Goal: Task Accomplishment & Management: Manage account settings

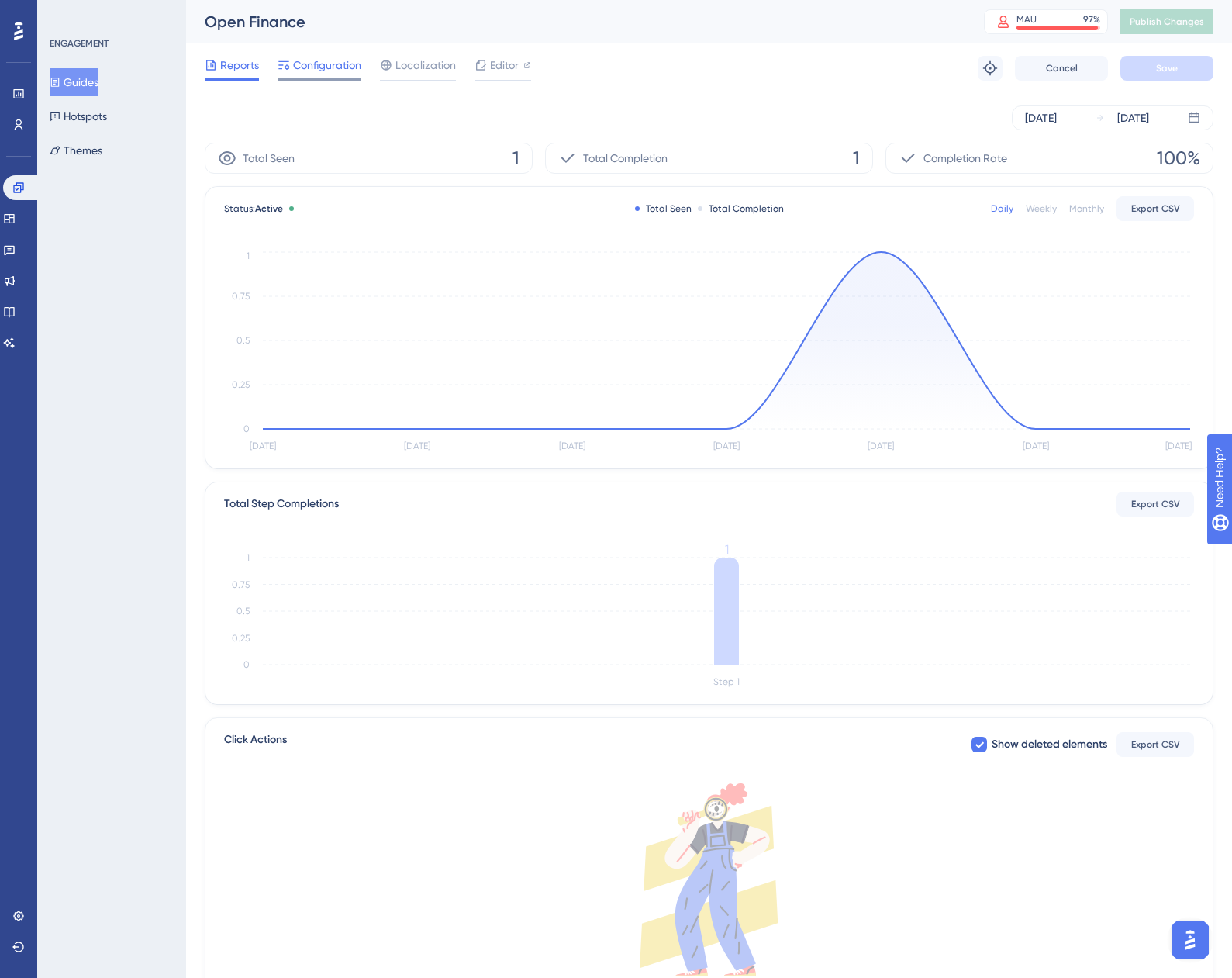
click at [310, 58] on span "Configuration" at bounding box center [327, 65] width 68 height 19
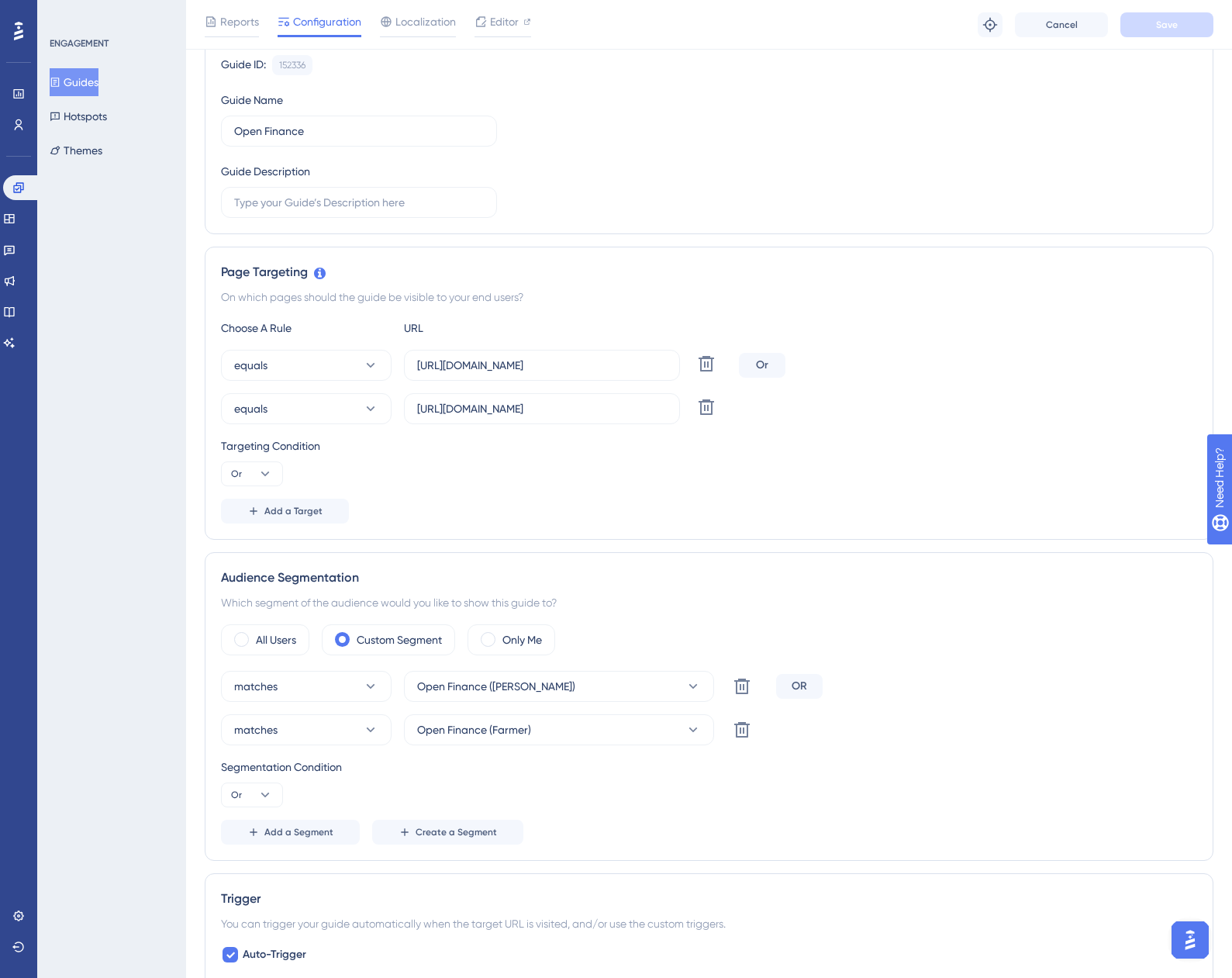
scroll to position [466, 0]
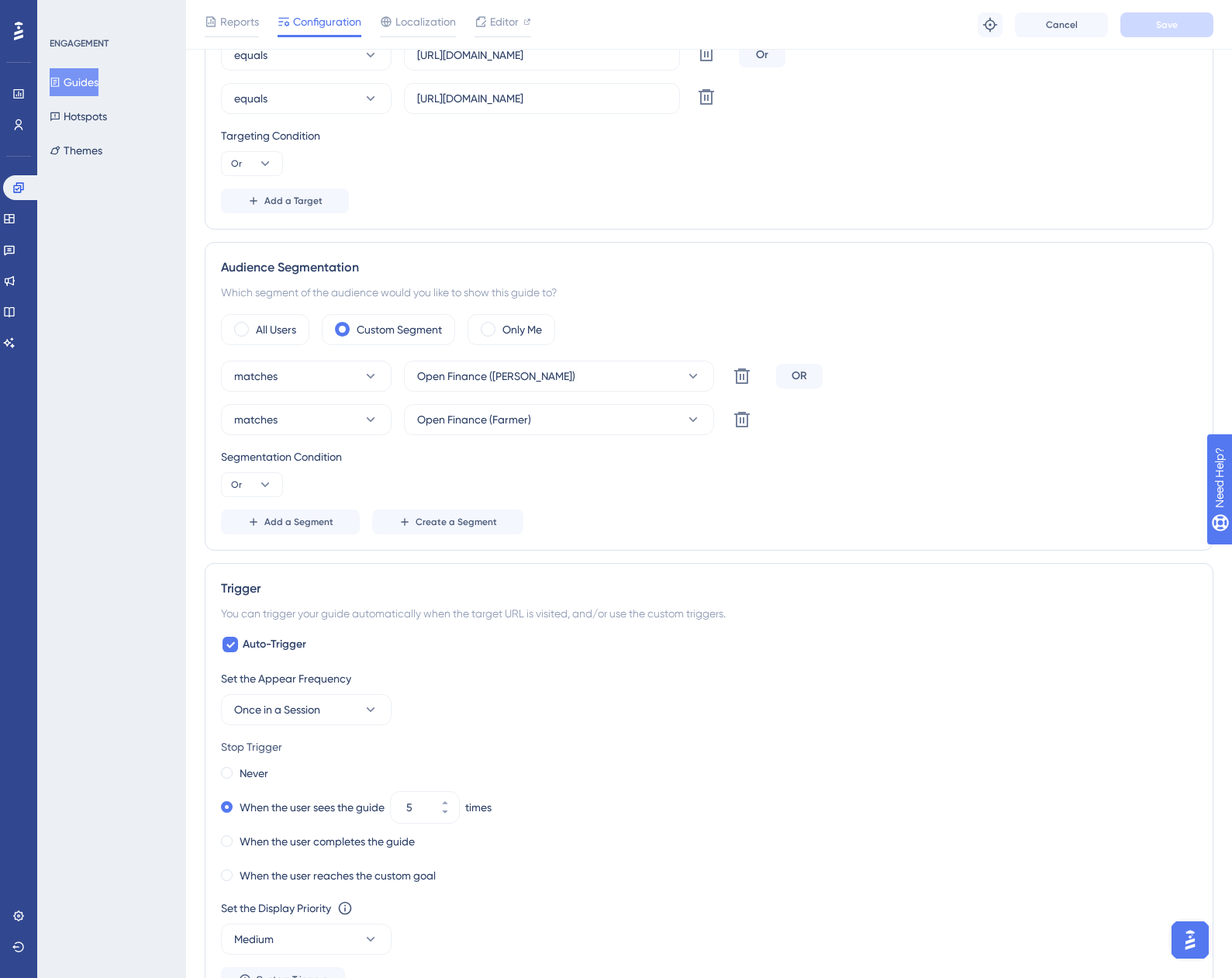
click at [812, 694] on div "Set the Appear Frequency Once in a Session" at bounding box center [708, 697] width 976 height 56
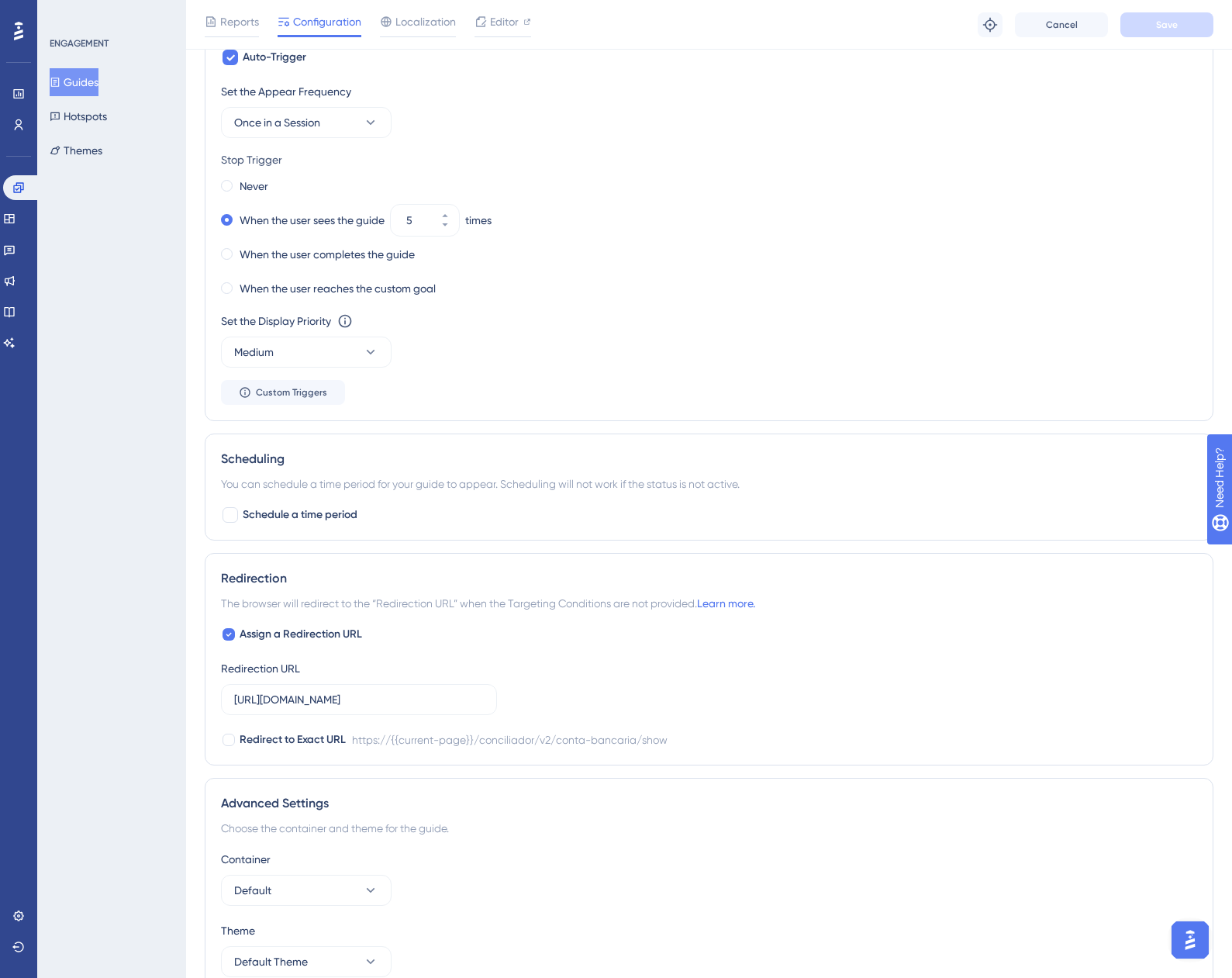
scroll to position [1131, 0]
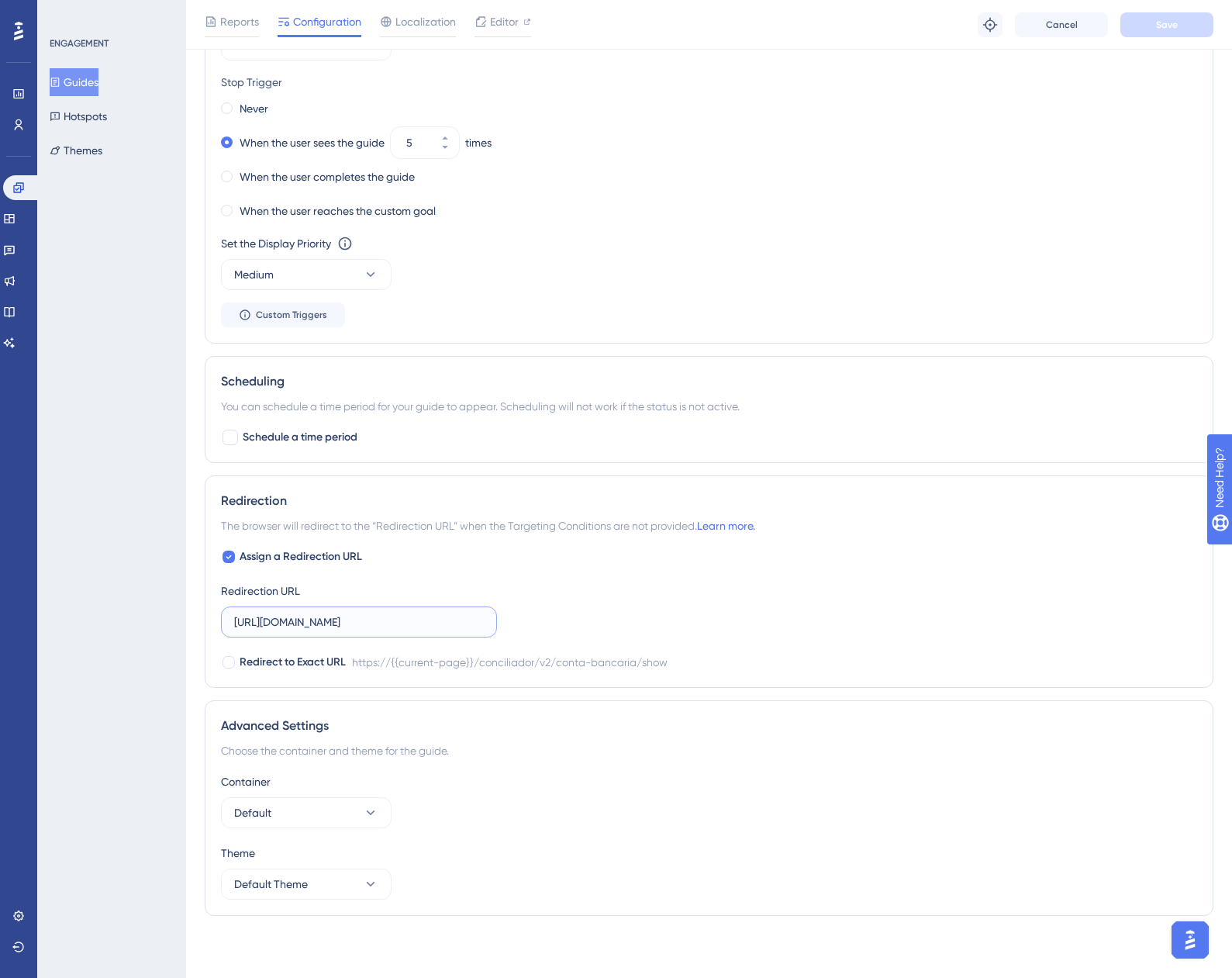
click at [395, 621] on input "[URL][DOMAIN_NAME]" at bounding box center [359, 622] width 250 height 17
drag, startPoint x: 395, startPoint y: 621, endPoint x: 554, endPoint y: 625, distance: 159.1
click at [554, 625] on div "Assign a Redirection URL Redirection URL [URL][DOMAIN_NAME] Redirect to Exact U…" at bounding box center [708, 609] width 976 height 124
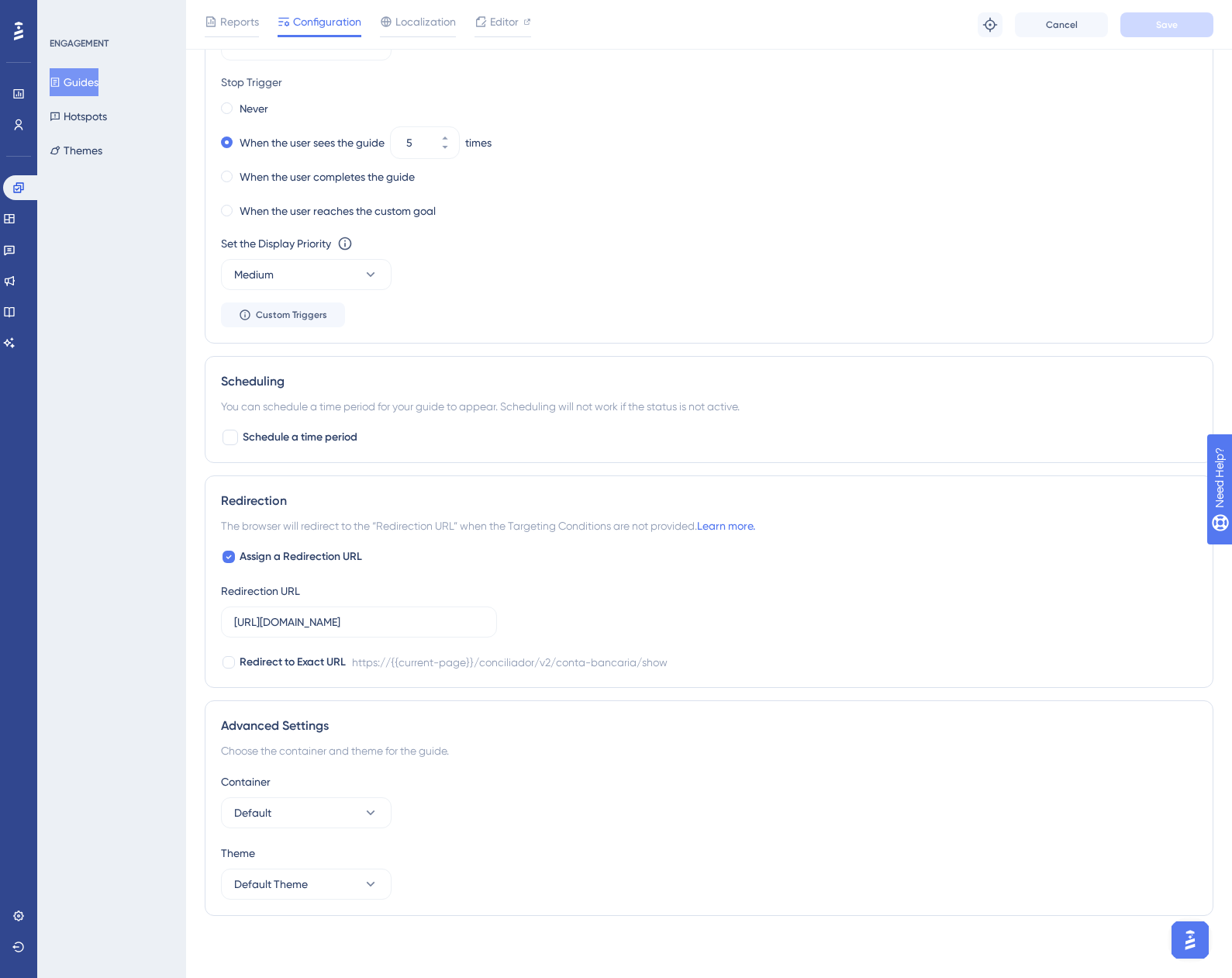
scroll to position [0, 0]
click at [281, 569] on div "Assign a Redirection URL Redirection URL [URL][DOMAIN_NAME] Redirect to Exact U…" at bounding box center [708, 609] width 976 height 124
click at [280, 567] on div "Assign a Redirection URL Redirection URL [URL][DOMAIN_NAME] Redirect to Exact U…" at bounding box center [708, 609] width 976 height 124
click at [279, 562] on span "Assign a Redirection URL" at bounding box center [300, 557] width 122 height 19
checkbox input "false"
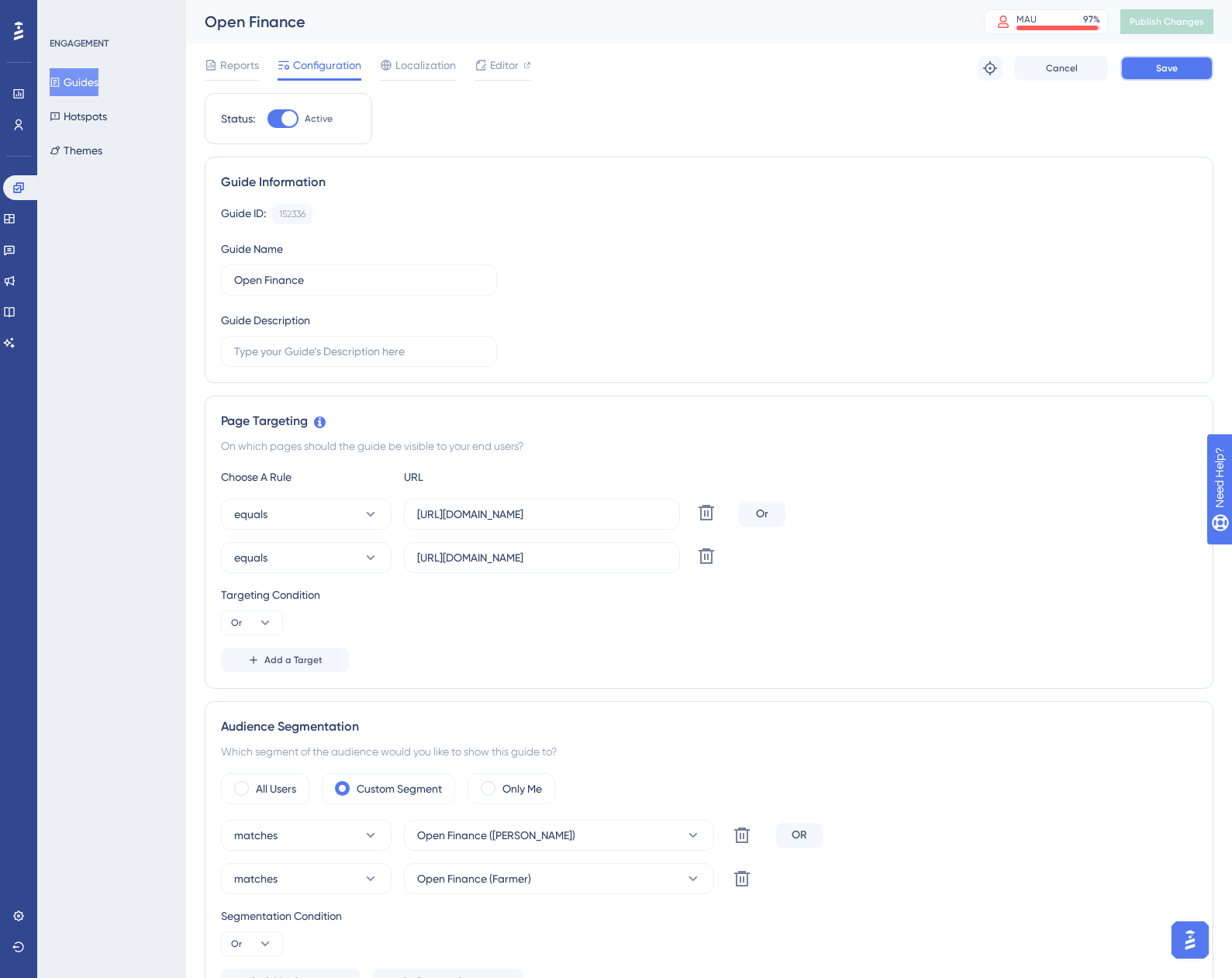
click at [1154, 72] on button "Save" at bounding box center [1166, 68] width 93 height 25
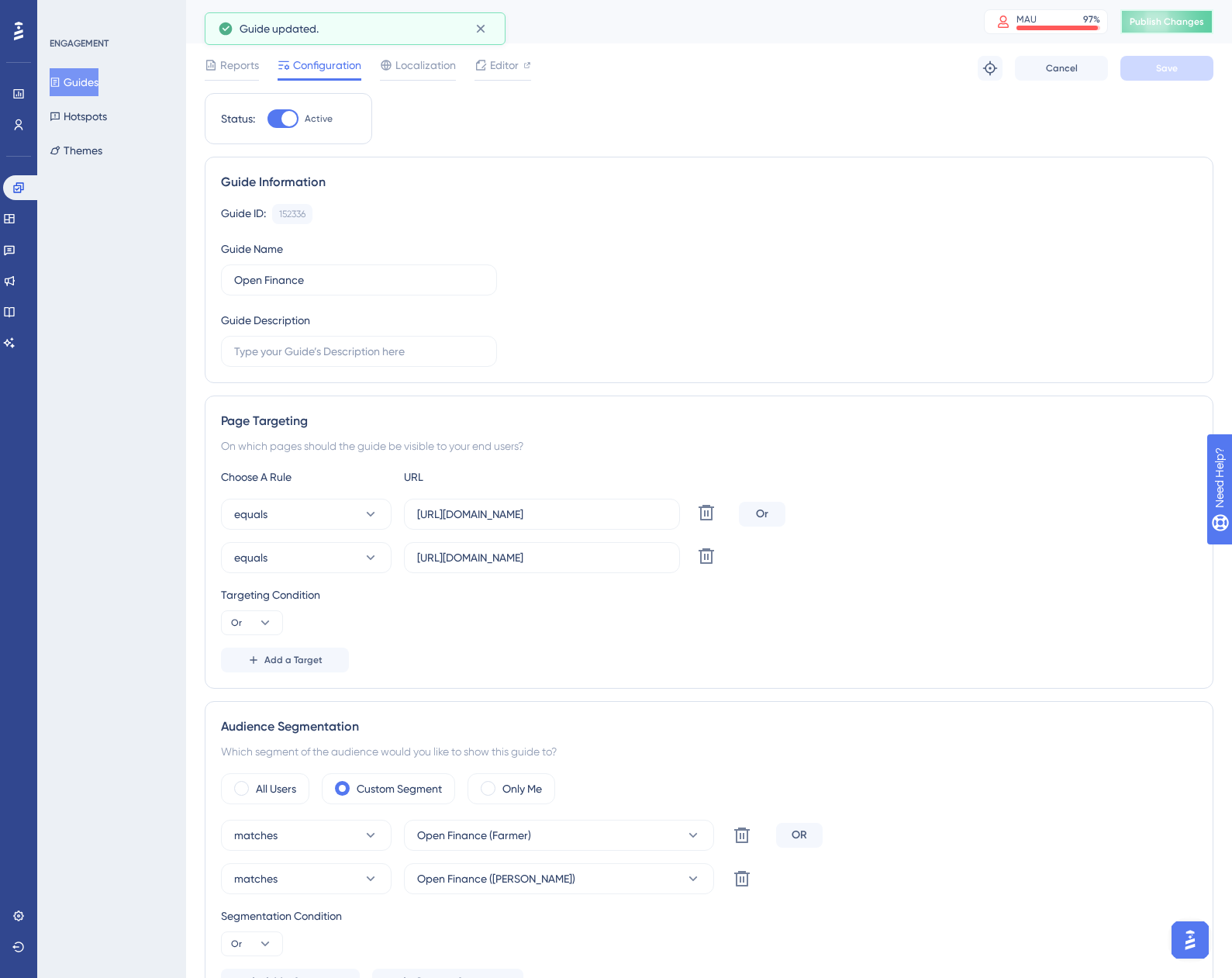
click at [1157, 20] on span "Publish Changes" at bounding box center [1167, 21] width 75 height 12
